Goal: Information Seeking & Learning: Understand process/instructions

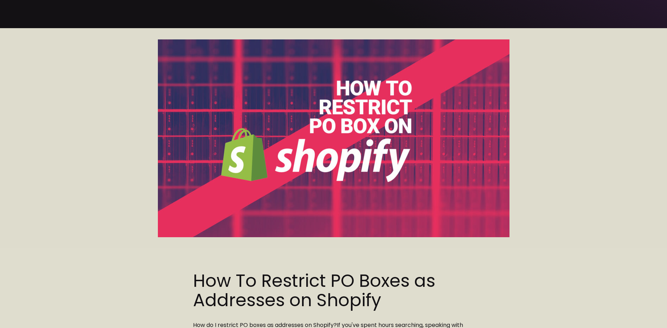
scroll to position [211, 0]
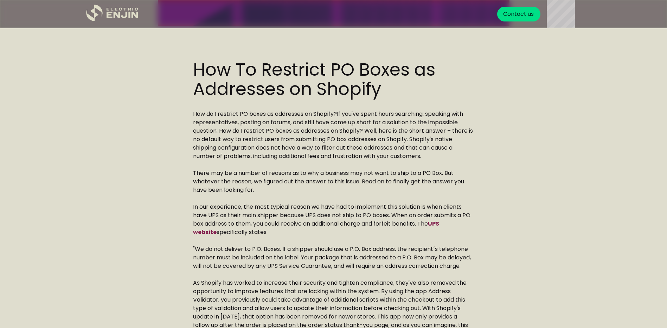
drag, startPoint x: 195, startPoint y: 111, endPoint x: 368, endPoint y: 232, distance: 210.8
click at [368, 232] on p "In our experience, the most typical reason we have had to implement this soluti…" at bounding box center [333, 220] width 281 height 34
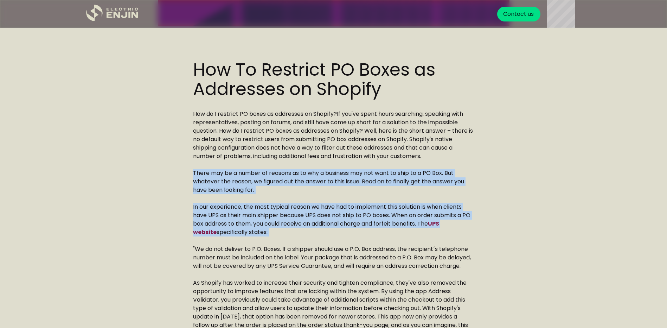
drag, startPoint x: 368, startPoint y: 232, endPoint x: 195, endPoint y: 165, distance: 184.9
drag, startPoint x: 195, startPoint y: 165, endPoint x: 474, endPoint y: 233, distance: 286.6
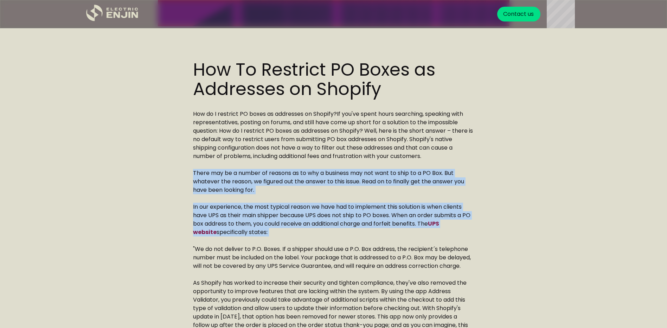
click at [474, 233] on p "In our experience, the most typical reason we have had to implement this soluti…" at bounding box center [333, 220] width 281 height 34
drag, startPoint x: 474, startPoint y: 233, endPoint x: 246, endPoint y: 161, distance: 238.4
drag, startPoint x: 246, startPoint y: 161, endPoint x: 423, endPoint y: 233, distance: 190.7
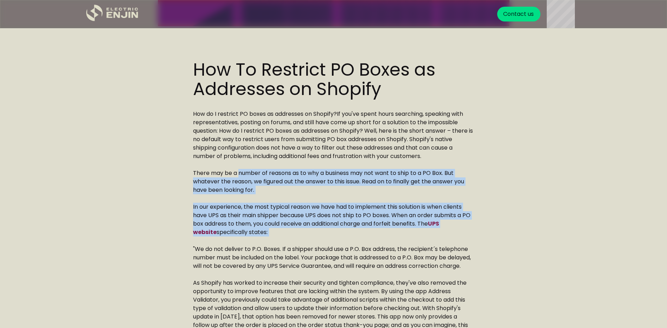
click at [423, 234] on p "In our experience, the most typical reason we have had to implement this soluti…" at bounding box center [333, 220] width 281 height 34
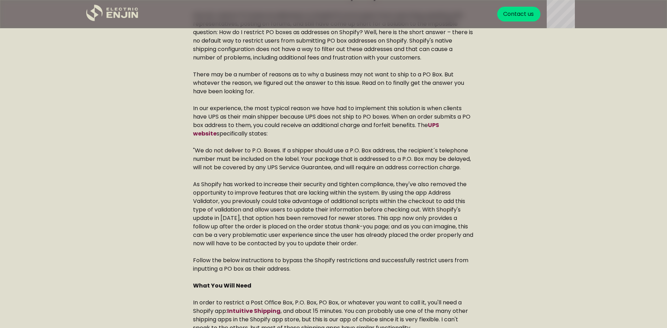
scroll to position [317, 0]
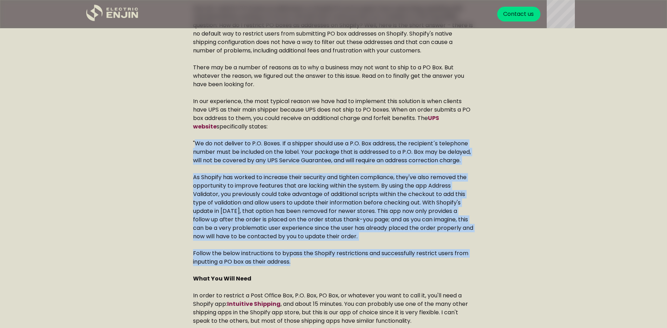
drag, startPoint x: 196, startPoint y: 142, endPoint x: 413, endPoint y: 269, distance: 251.3
click at [413, 266] on p "Follow the below instructions to bypass the Shopify restrictions and successful…" at bounding box center [333, 257] width 281 height 17
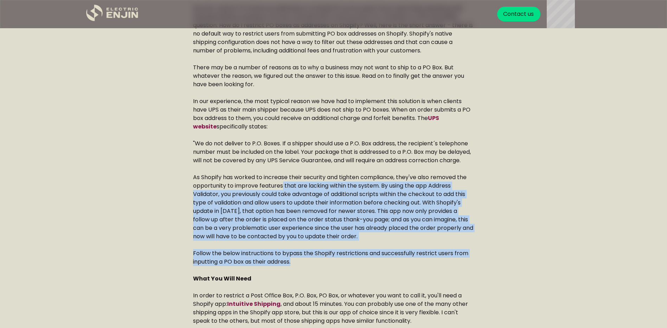
drag, startPoint x: 413, startPoint y: 269, endPoint x: 267, endPoint y: 186, distance: 168.0
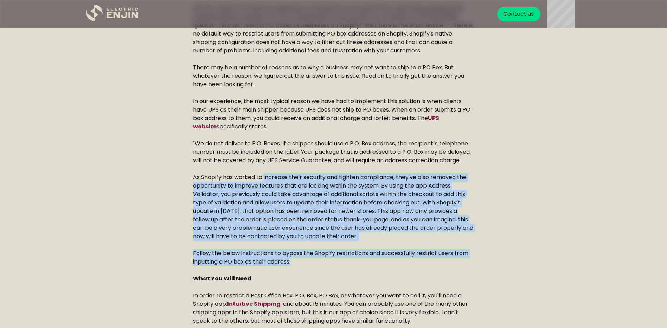
click at [264, 185] on p "As Shopify has worked to increase their security and tighten compliance, they'v…" at bounding box center [333, 207] width 281 height 68
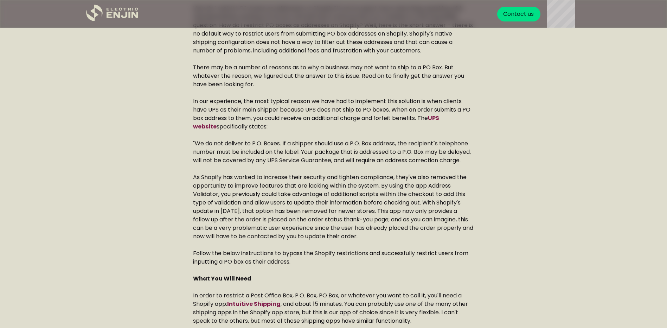
click at [195, 188] on p "As Shopify has worked to increase their security and tighten compliance, they'v…" at bounding box center [333, 207] width 281 height 68
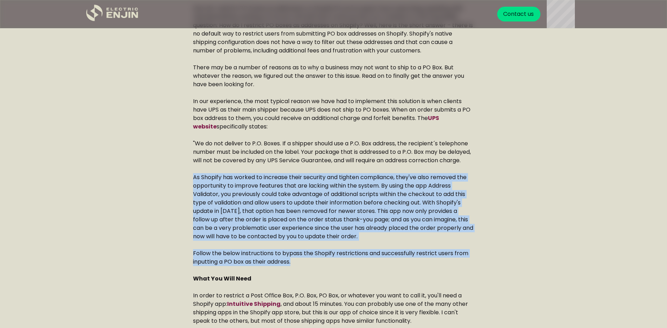
drag, startPoint x: 195, startPoint y: 188, endPoint x: 449, endPoint y: 267, distance: 265.9
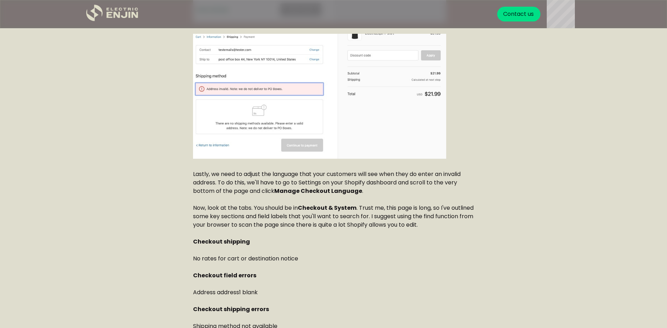
scroll to position [1618, 0]
